Goal: Download file/media

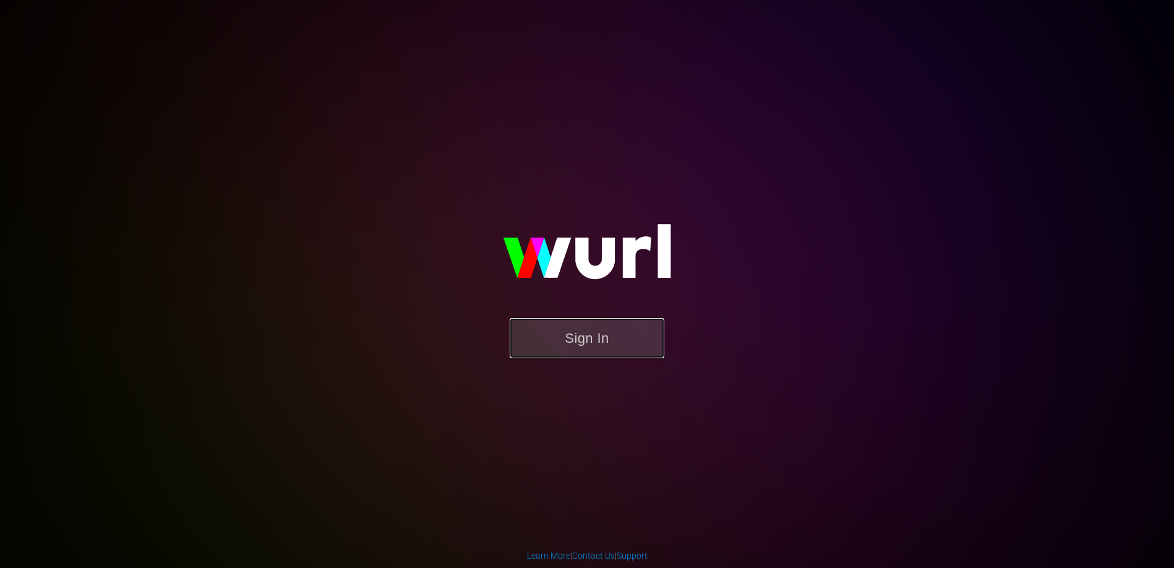
click at [598, 342] on button "Sign In" at bounding box center [587, 338] width 155 height 40
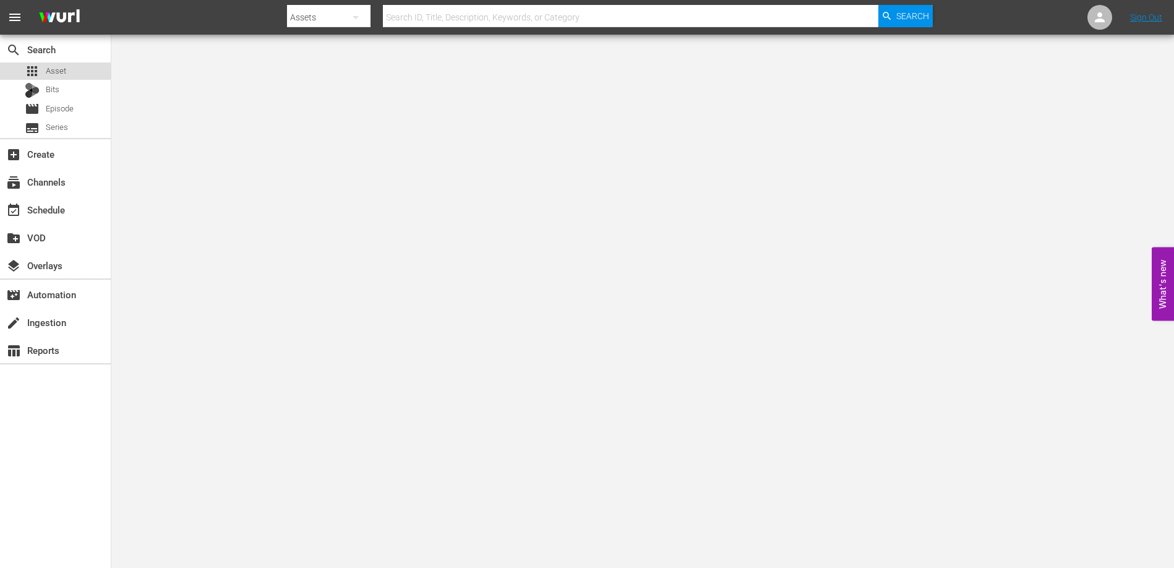
click at [51, 65] on span "Asset" at bounding box center [56, 71] width 20 height 12
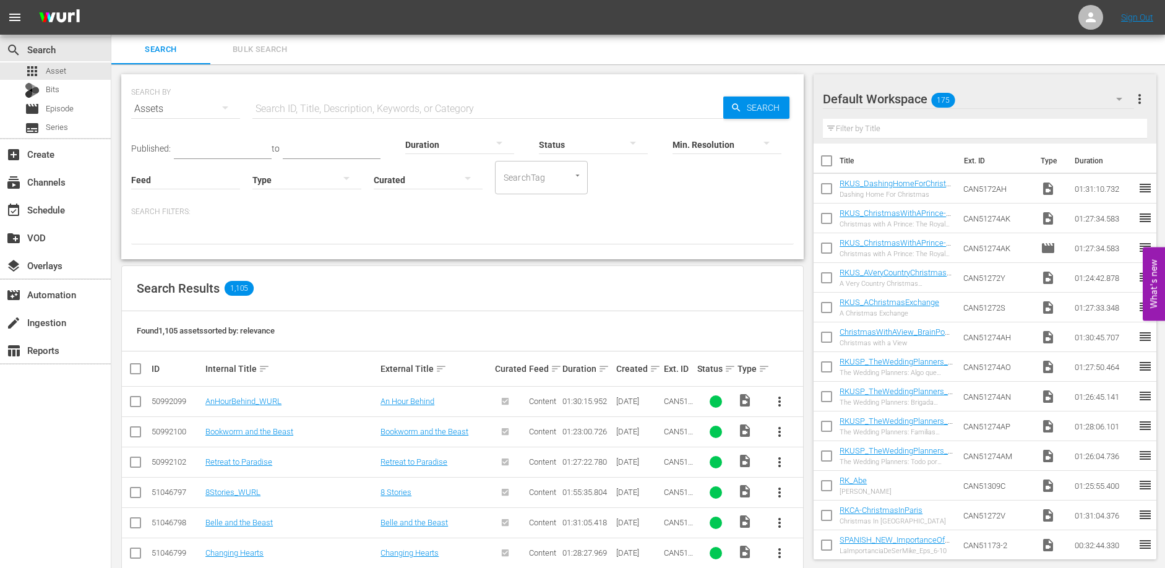
click at [311, 105] on input "text" at bounding box center [487, 109] width 471 height 30
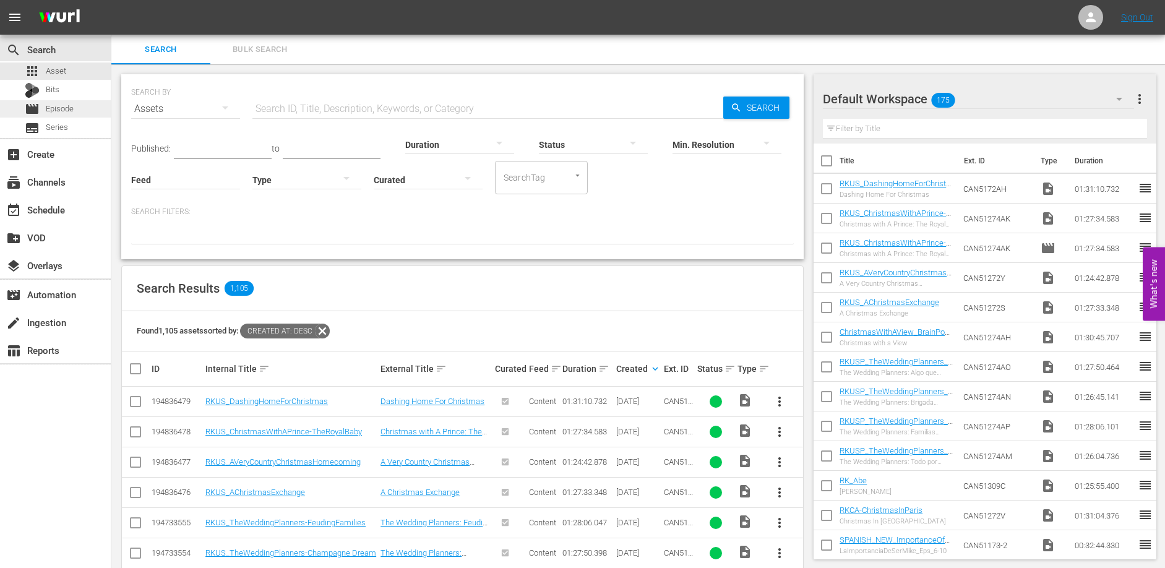
click at [62, 110] on span "Episode" at bounding box center [60, 109] width 28 height 12
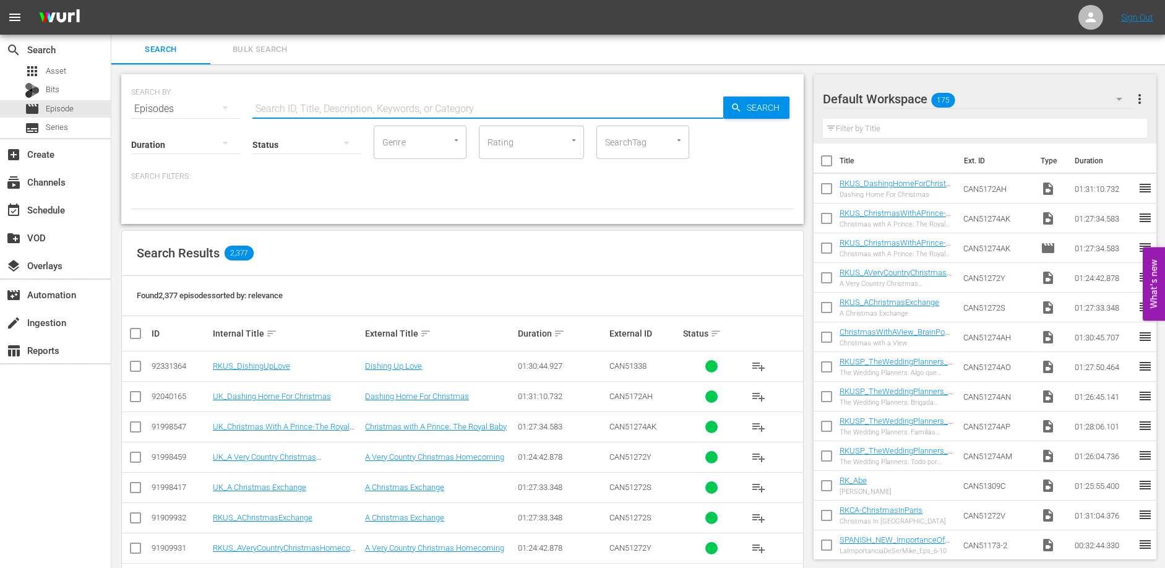
click at [371, 105] on input "text" at bounding box center [487, 109] width 471 height 30
type input "Forever"
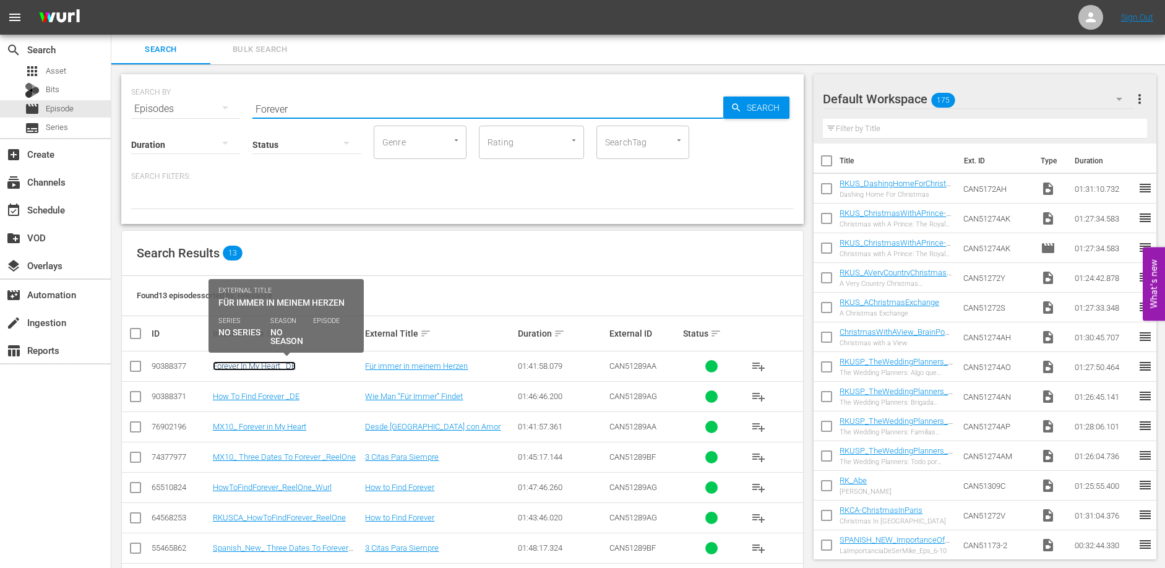
click at [270, 367] on link "Forever In My Heart _DE" at bounding box center [254, 365] width 83 height 9
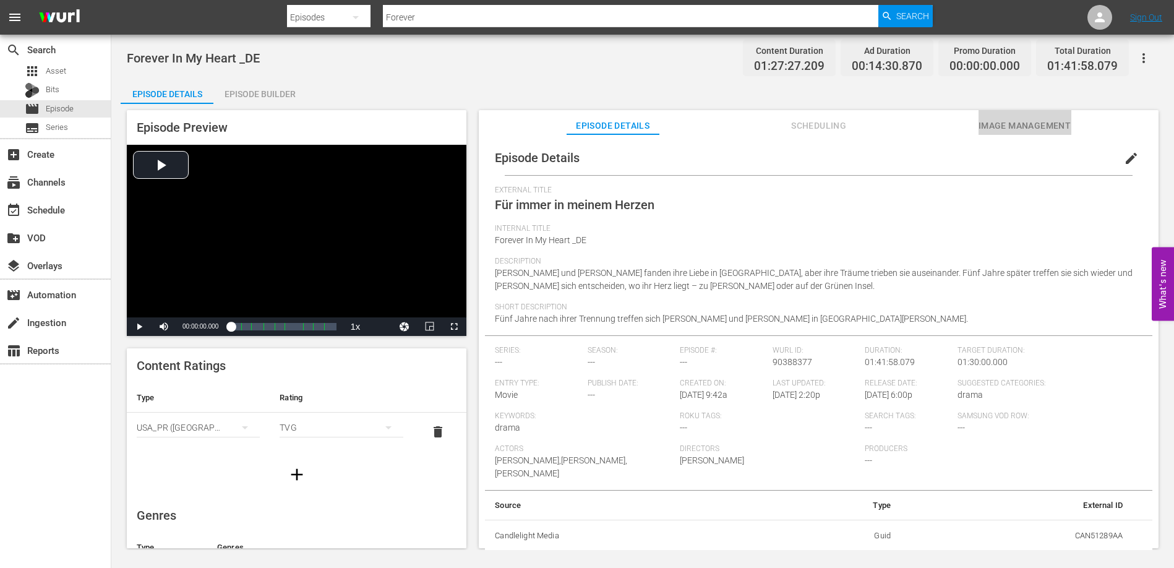
click at [1011, 125] on span "Image Management" at bounding box center [1025, 125] width 93 height 15
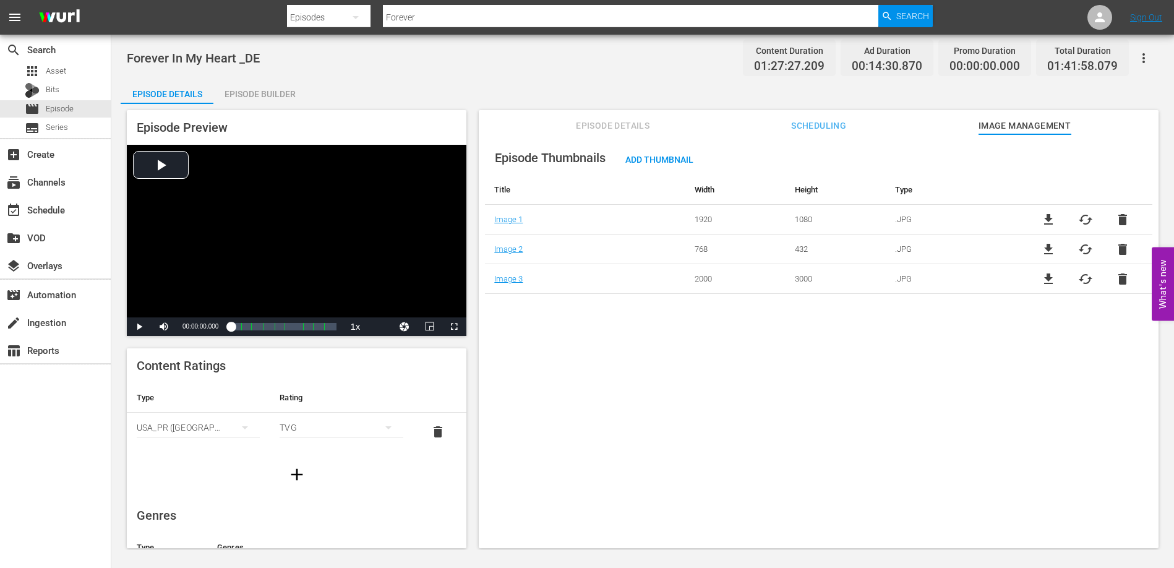
click at [250, 98] on div "Episode Builder" at bounding box center [259, 94] width 93 height 30
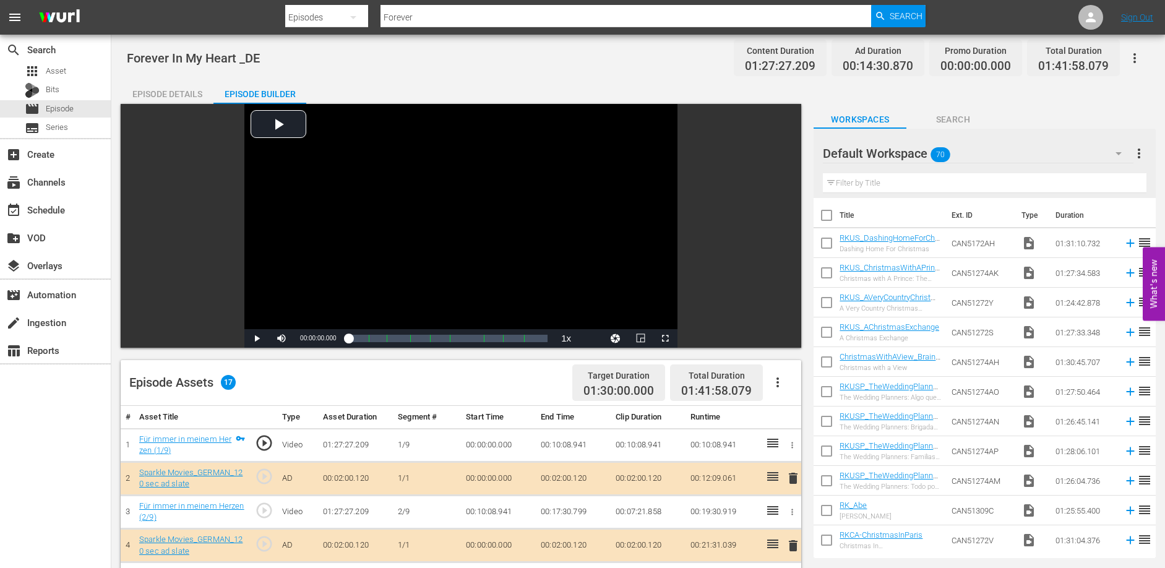
click at [167, 87] on div "Episode Details" at bounding box center [167, 94] width 93 height 30
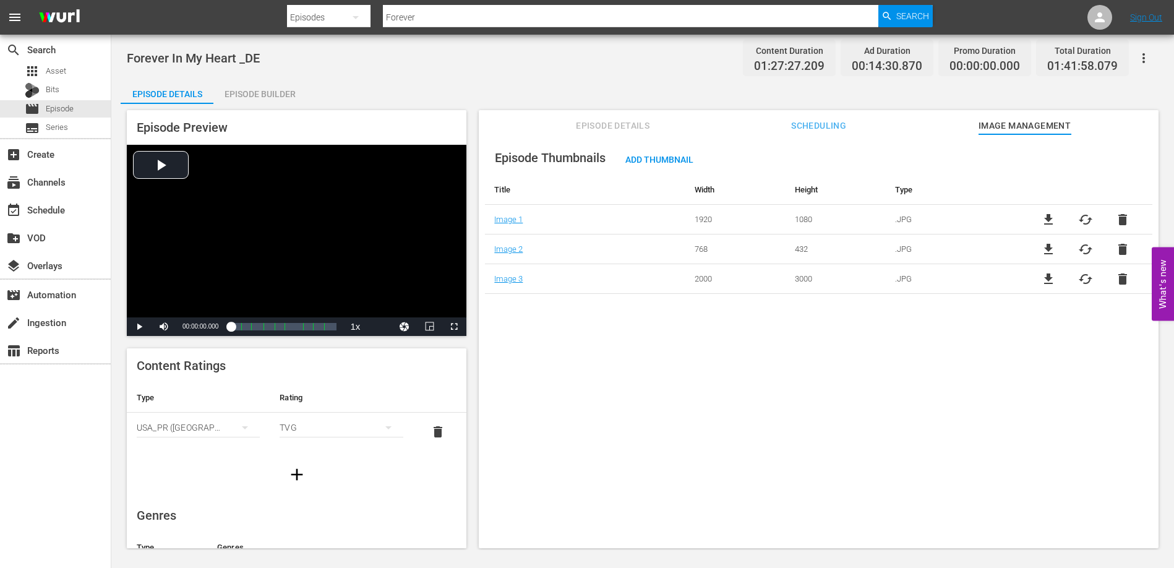
click at [632, 126] on span "Episode Details" at bounding box center [613, 125] width 93 height 15
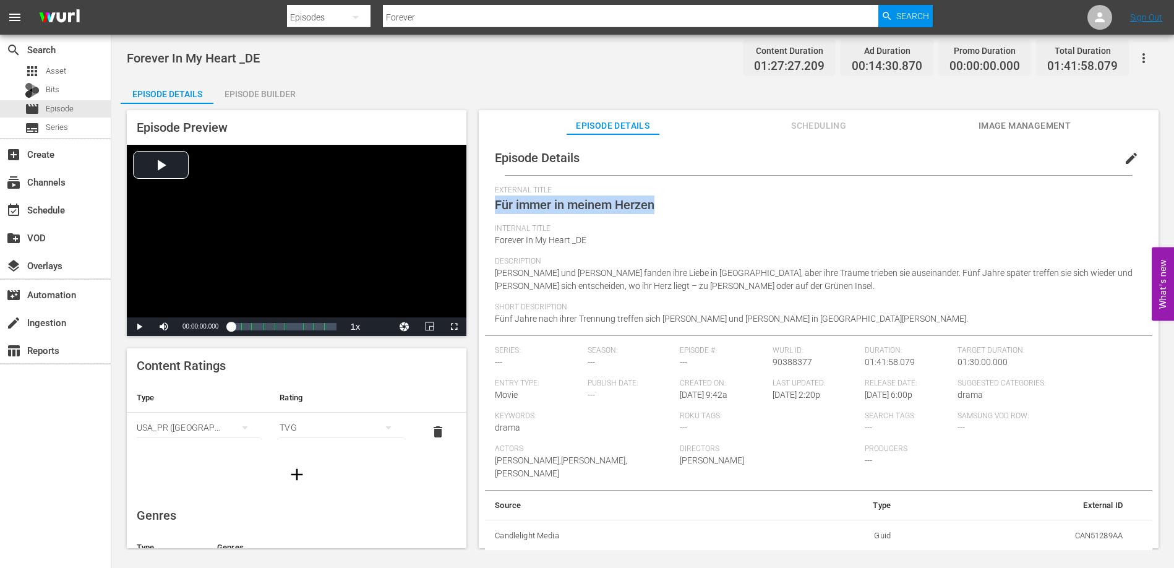
drag, startPoint x: 682, startPoint y: 199, endPoint x: 494, endPoint y: 210, distance: 188.3
click at [494, 210] on div "Episode Details edit External Title Für immer in meinem Herzen Internal Title F…" at bounding box center [818, 345] width 667 height 411
copy span "Für immer in meinem Herzen"
click at [992, 122] on span "Image Management" at bounding box center [1025, 125] width 93 height 15
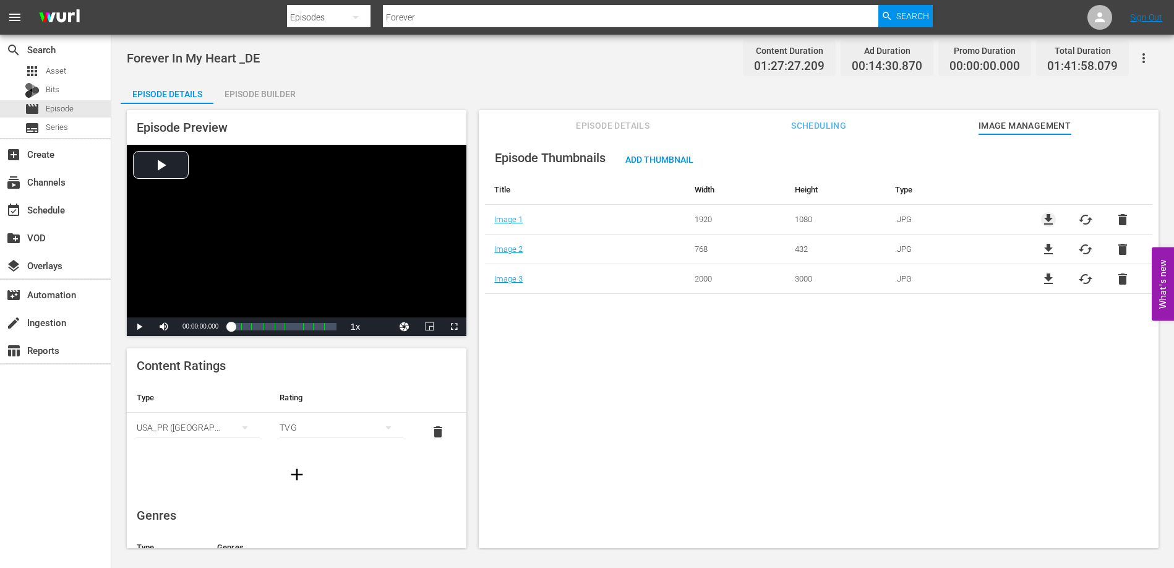
click at [1043, 219] on span "file_download" at bounding box center [1048, 219] width 15 height 15
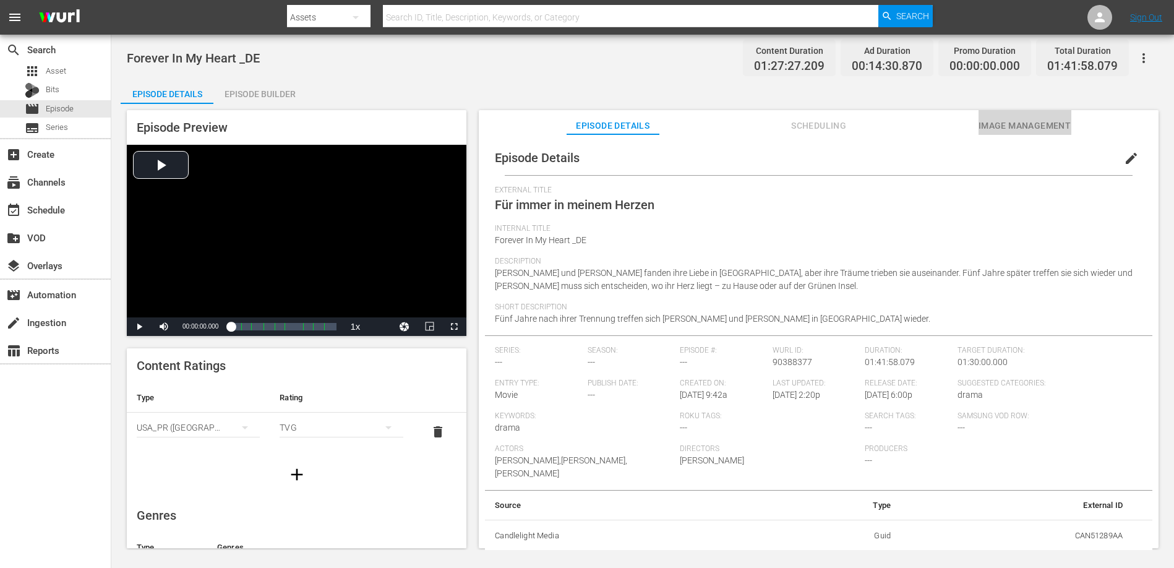
click at [1008, 130] on span "Image Management" at bounding box center [1025, 125] width 93 height 15
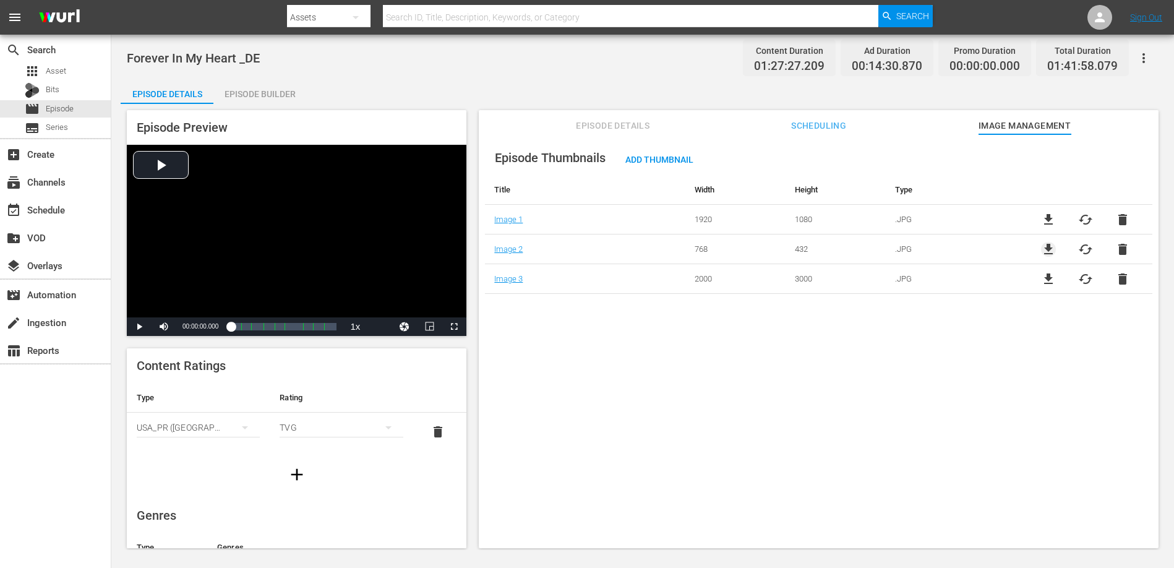
click at [1046, 247] on span "file_download" at bounding box center [1048, 249] width 15 height 15
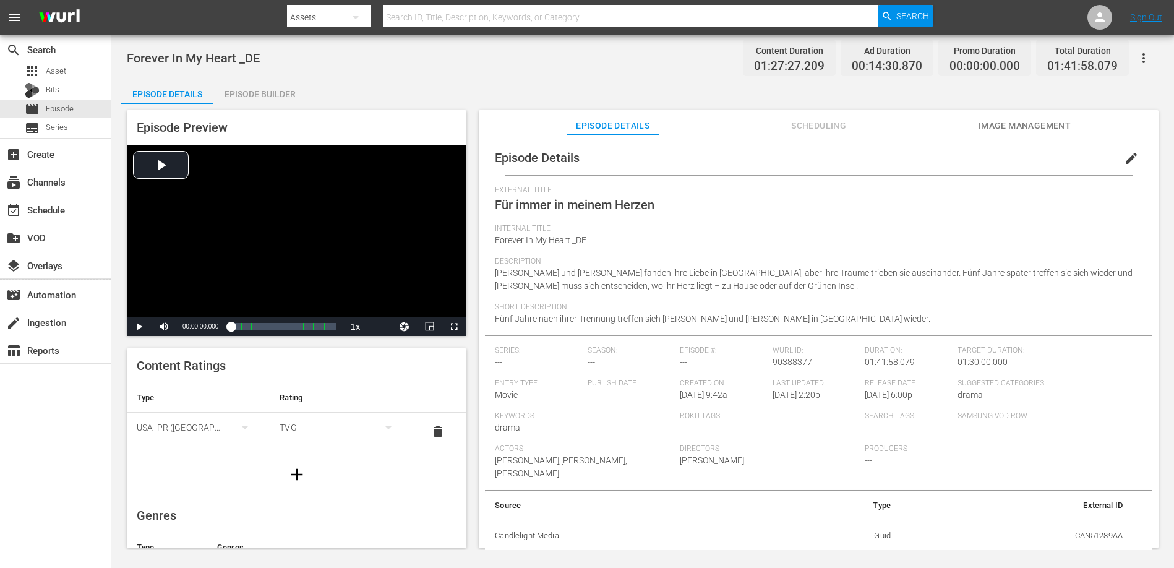
click at [1022, 126] on span "Image Management" at bounding box center [1025, 125] width 93 height 15
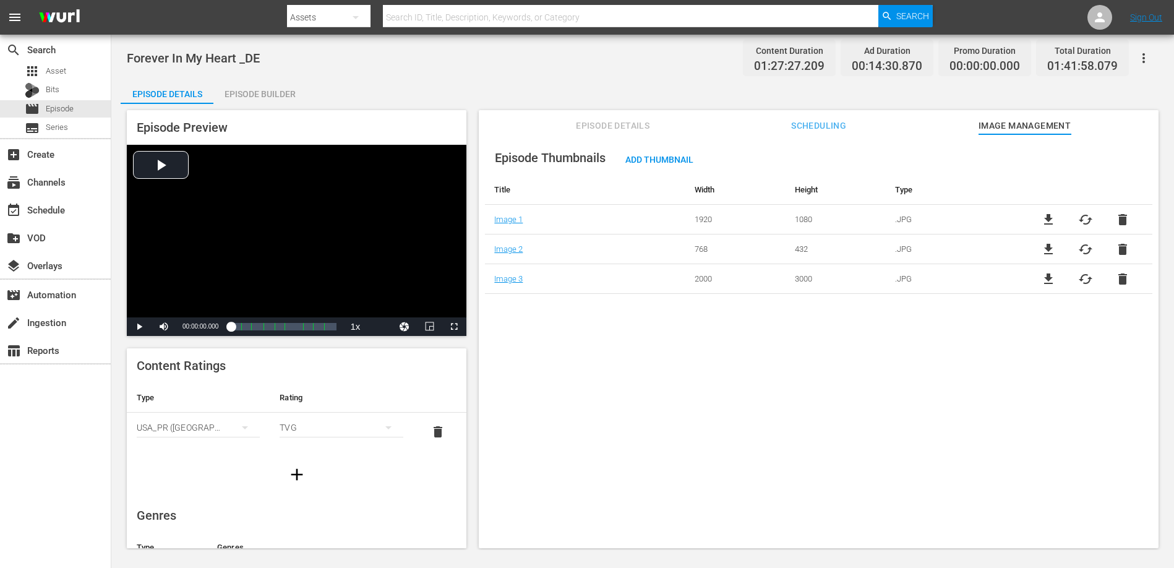
click at [1045, 282] on span "file_download" at bounding box center [1048, 279] width 15 height 15
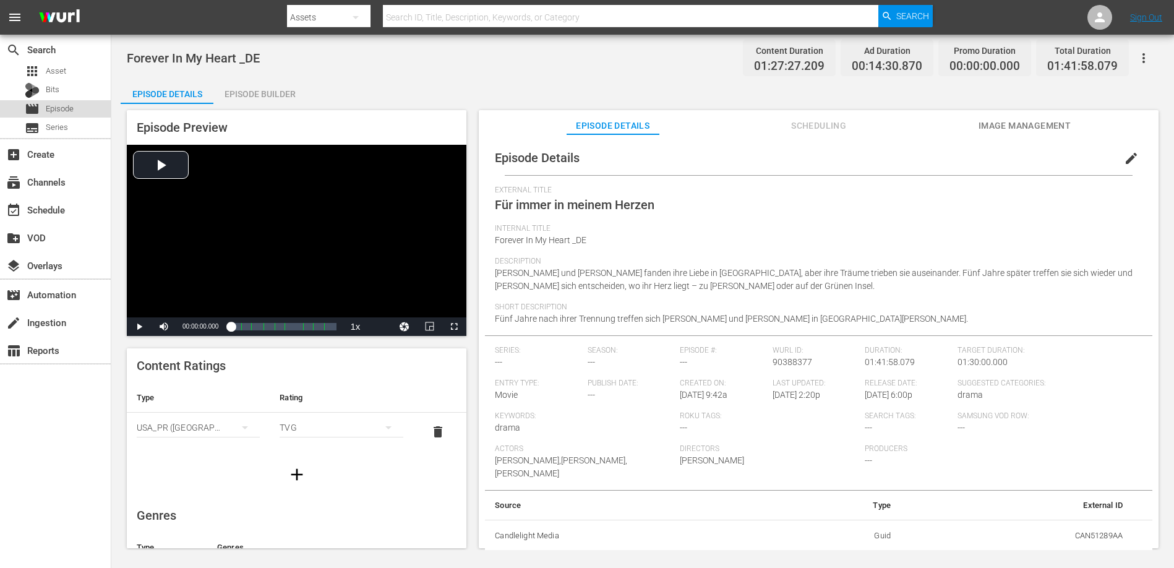
click at [61, 109] on span "Episode" at bounding box center [60, 109] width 28 height 12
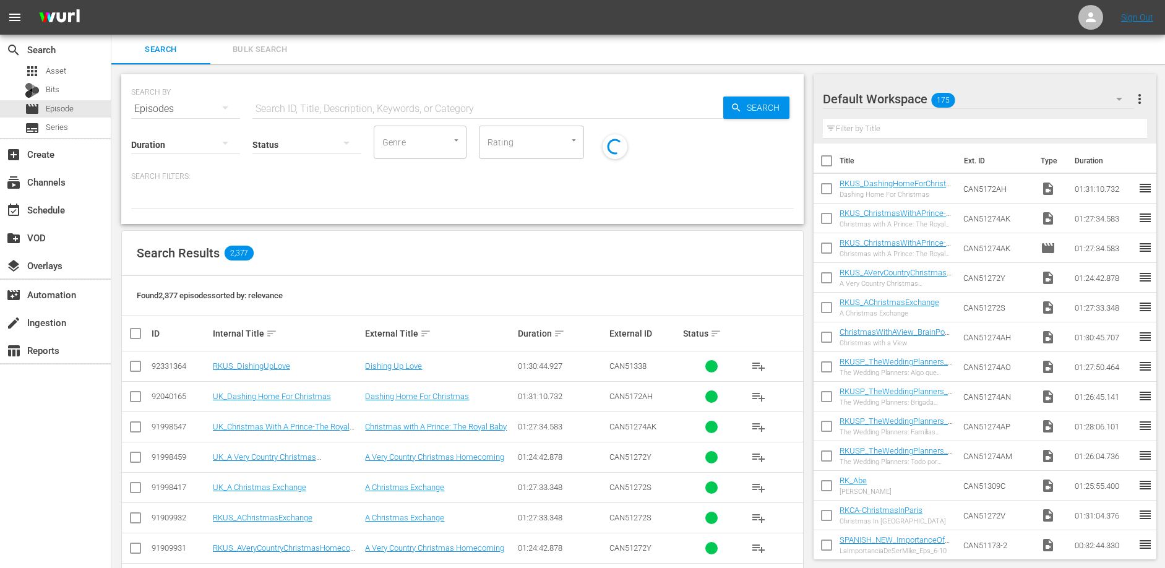
click at [380, 114] on input "text" at bounding box center [487, 109] width 471 height 30
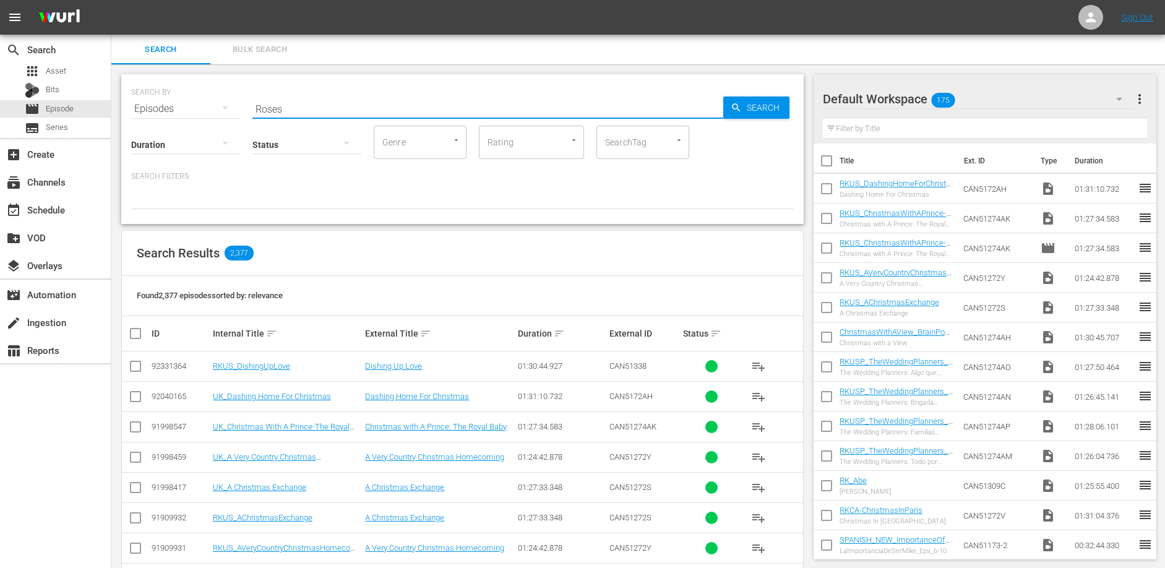
type input "Roses"
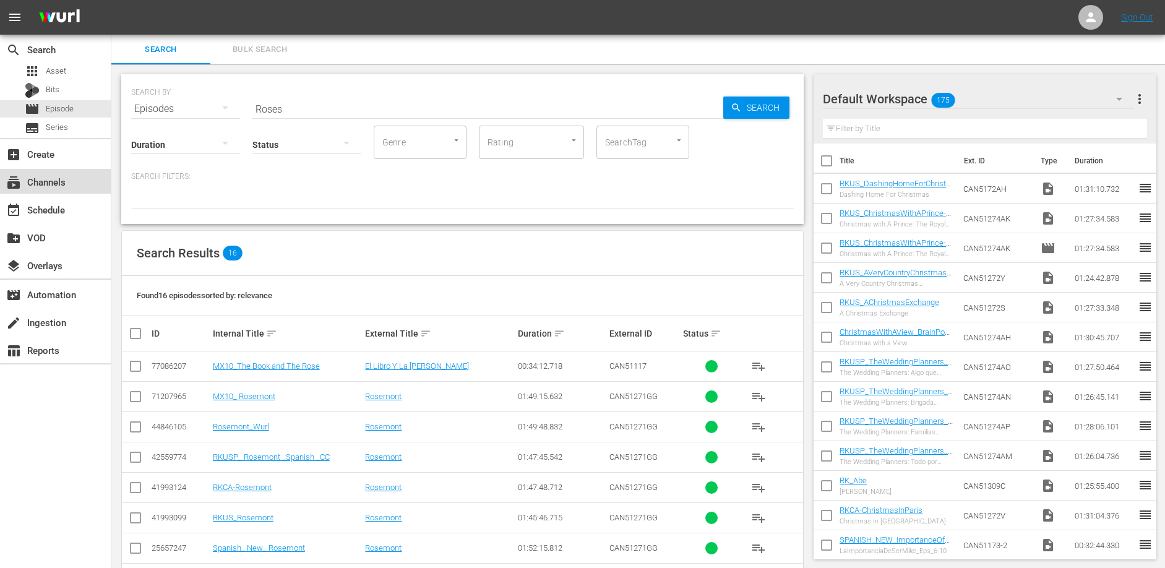
click at [40, 179] on div "subscriptions Channels" at bounding box center [34, 179] width 69 height 11
